Goal: Find specific page/section

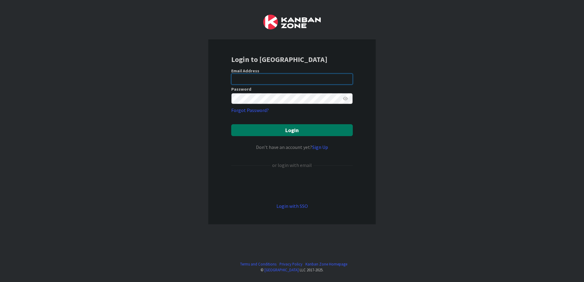
type input "[EMAIL_ADDRESS][DOMAIN_NAME]"
click at [266, 130] on button "Login" at bounding box center [292, 130] width 122 height 12
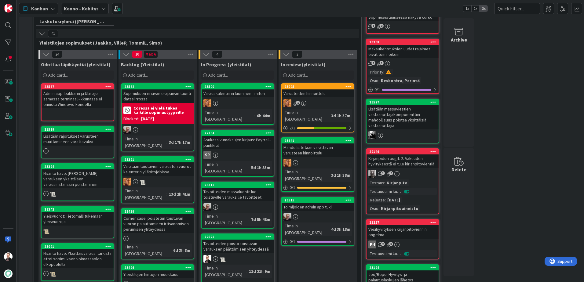
scroll to position [122, 0]
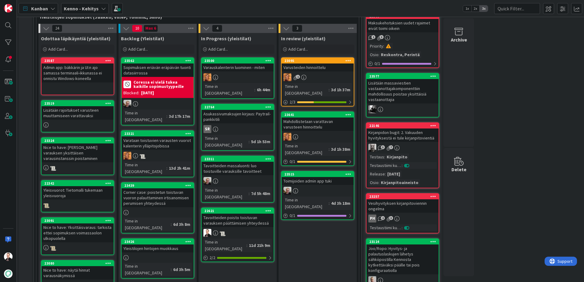
click at [231, 214] on div "Tavoitteiden poisto toistuvan varauksen päättämisen yhteydessä" at bounding box center [238, 220] width 72 height 13
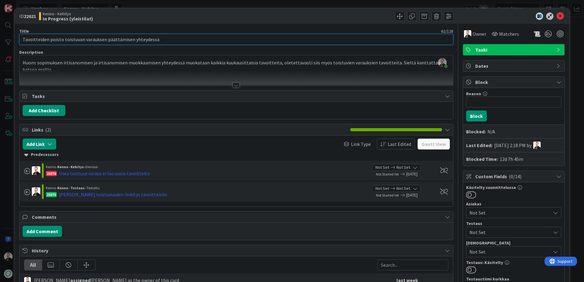
click at [108, 42] on input "Tavoitteiden poisto toistuvan varauksen päättämisen yhteydessä" at bounding box center [236, 39] width 434 height 11
click at [233, 83] on div at bounding box center [236, 85] width 7 height 5
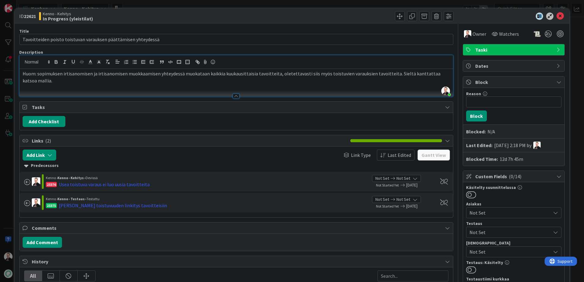
click at [97, 84] on div "Huom: sopimuksen irtisanomisen ja irtisanomisen muokkaamisen yhteydessä muokata…" at bounding box center [236, 82] width 433 height 27
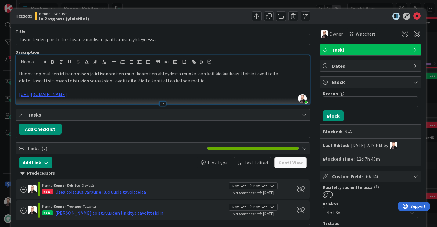
scroll to position [122, 0]
